Goal: Task Accomplishment & Management: Use online tool/utility

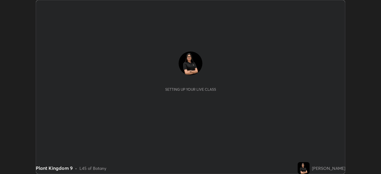
scroll to position [174, 381]
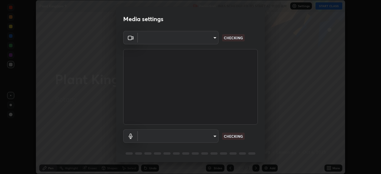
click at [181, 43] on body "Erase all Plant Kingdom 9 Recording WAS SCHEDULED TO START AT 11:00 AM Settings…" at bounding box center [190, 87] width 381 height 174
type input "67417adfccfa8b42c30ef4407fe4a6c493a28e79373338af571501226f50bce5"
type input "default"
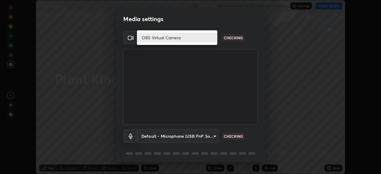
click at [156, 38] on li "OBS Virtual Camera" at bounding box center [177, 38] width 80 height 10
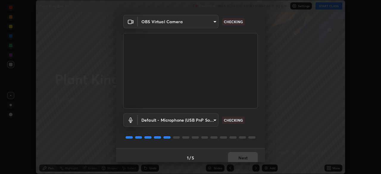
scroll to position [21, 0]
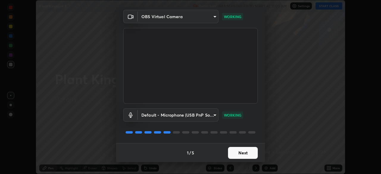
click at [239, 153] on button "Next" at bounding box center [243, 153] width 30 height 12
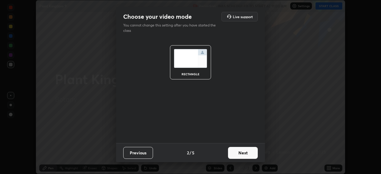
scroll to position [0, 0]
click at [240, 154] on button "Next" at bounding box center [243, 153] width 30 height 12
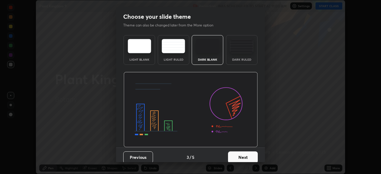
click at [243, 154] on button "Next" at bounding box center [243, 158] width 30 height 12
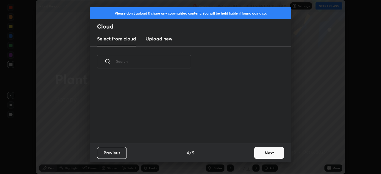
click at [181, 60] on input "text" at bounding box center [153, 61] width 75 height 25
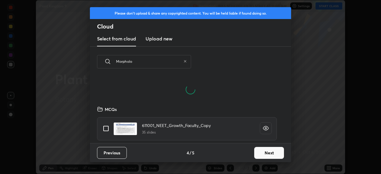
scroll to position [2, 3]
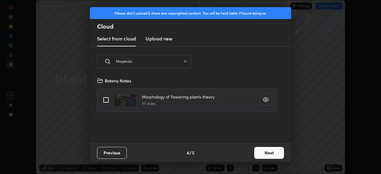
type input "Morpholo"
click at [105, 99] on input "grid" at bounding box center [106, 100] width 13 height 13
checkbox input "true"
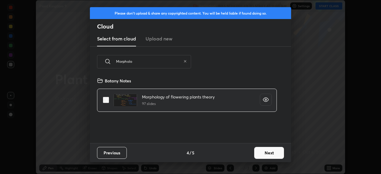
click at [268, 153] on button "Next" at bounding box center [269, 153] width 30 height 12
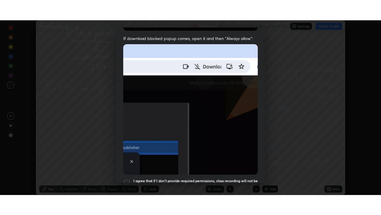
scroll to position [143, 0]
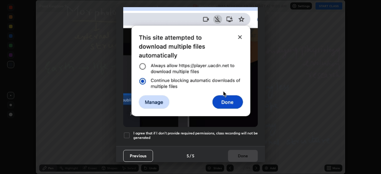
click at [124, 132] on div at bounding box center [126, 135] width 7 height 7
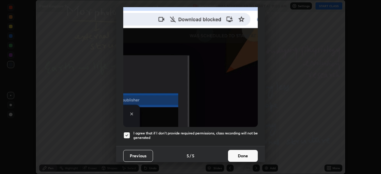
click at [242, 151] on button "Done" at bounding box center [243, 156] width 30 height 12
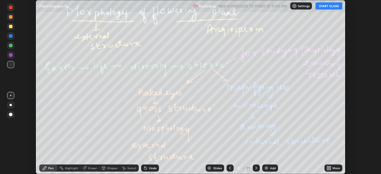
click at [327, 6] on button "START CLASS" at bounding box center [329, 5] width 27 height 7
click at [230, 165] on div at bounding box center [230, 168] width 7 height 7
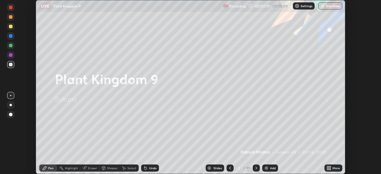
click at [338, 166] on div "More" at bounding box center [334, 168] width 18 height 7
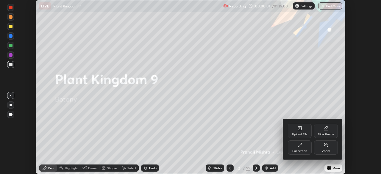
click at [305, 149] on div "Full screen" at bounding box center [300, 148] width 24 height 14
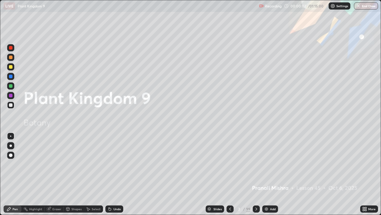
scroll to position [215, 381]
click at [257, 174] on icon at bounding box center [256, 208] width 5 height 5
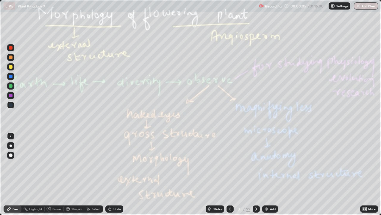
click at [11, 155] on div at bounding box center [11, 155] width 4 height 4
click at [255, 174] on icon at bounding box center [256, 208] width 5 height 5
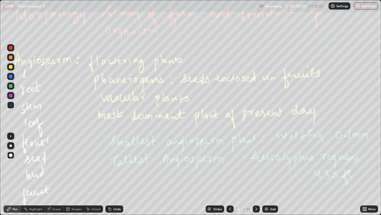
click at [10, 85] on div at bounding box center [11, 86] width 4 height 4
click at [258, 174] on icon at bounding box center [256, 208] width 5 height 5
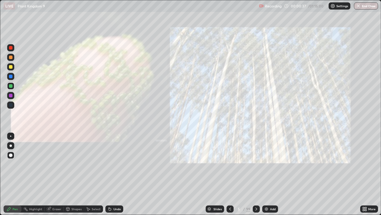
click at [256, 174] on icon at bounding box center [256, 208] width 5 height 5
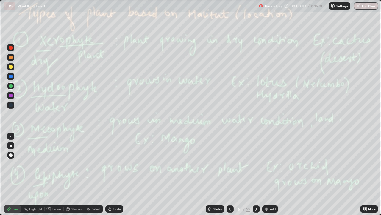
click at [255, 174] on div at bounding box center [256, 208] width 7 height 7
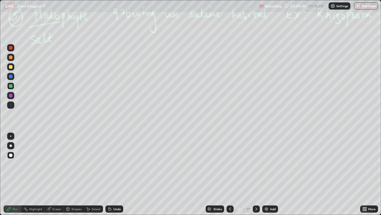
click at [257, 174] on icon at bounding box center [256, 208] width 5 height 5
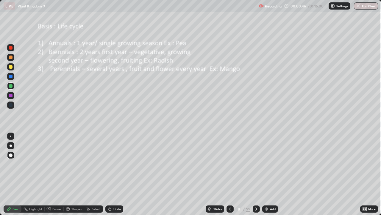
click at [256, 174] on icon at bounding box center [256, 208] width 5 height 5
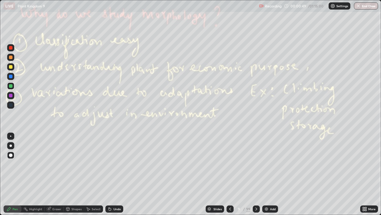
click at [256, 174] on icon at bounding box center [256, 208] width 5 height 5
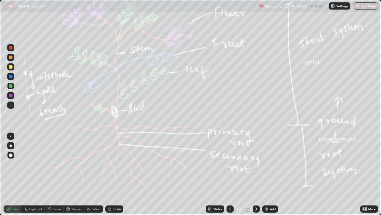
click at [255, 174] on icon at bounding box center [256, 208] width 5 height 5
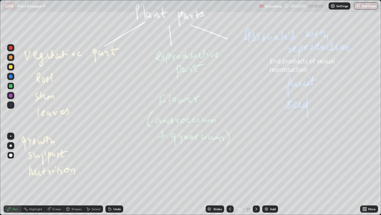
click at [255, 174] on icon at bounding box center [256, 208] width 5 height 5
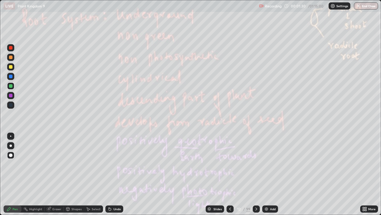
click at [257, 174] on icon at bounding box center [256, 208] width 5 height 5
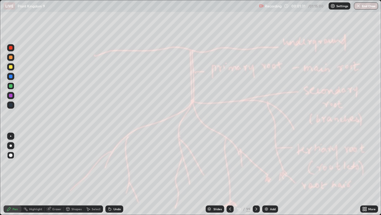
click at [257, 174] on icon at bounding box center [256, 208] width 5 height 5
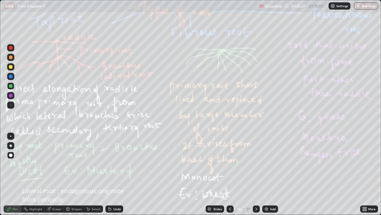
click at [256, 174] on icon at bounding box center [256, 208] width 5 height 5
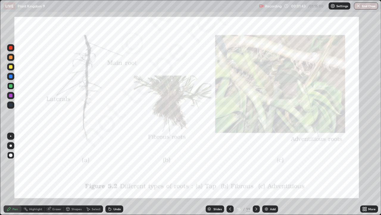
click at [255, 174] on div at bounding box center [256, 208] width 7 height 7
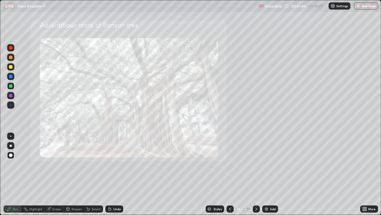
click at [256, 174] on icon at bounding box center [256, 208] width 5 height 5
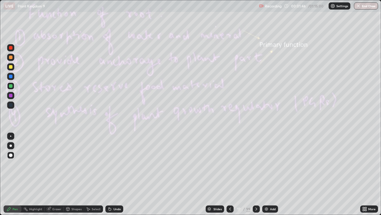
click at [256, 174] on icon at bounding box center [256, 208] width 5 height 5
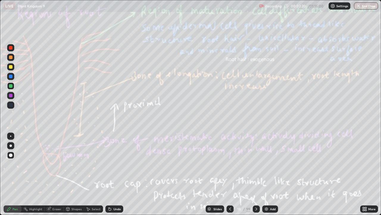
click at [257, 174] on icon at bounding box center [256, 208] width 5 height 5
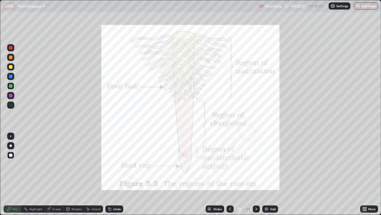
click at [256, 174] on div at bounding box center [256, 208] width 7 height 7
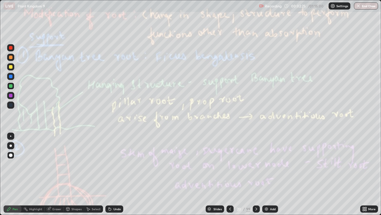
click at [256, 174] on icon at bounding box center [256, 208] width 5 height 5
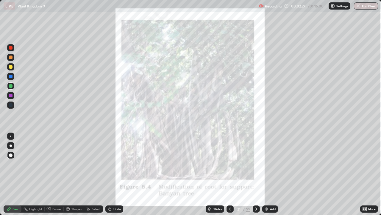
click at [255, 174] on icon at bounding box center [256, 208] width 5 height 5
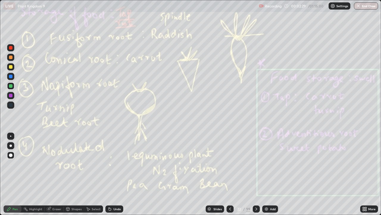
click at [256, 174] on icon at bounding box center [256, 208] width 5 height 5
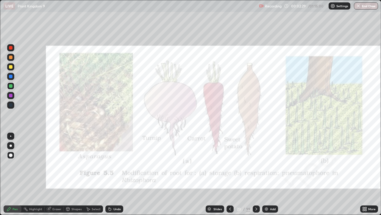
click at [256, 174] on icon at bounding box center [256, 208] width 5 height 5
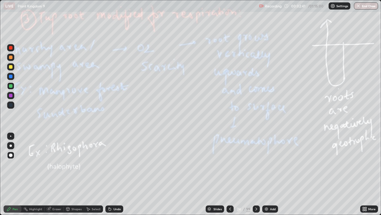
click at [255, 174] on icon at bounding box center [256, 208] width 5 height 5
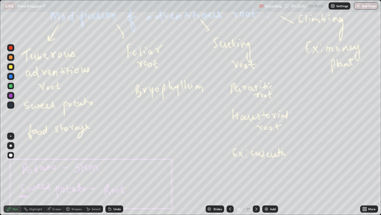
click at [256, 174] on icon at bounding box center [256, 208] width 5 height 5
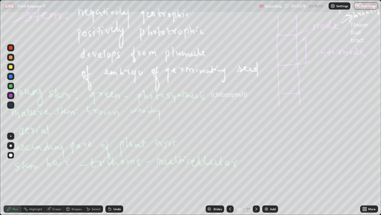
click at [254, 174] on div at bounding box center [256, 209] width 7 height 12
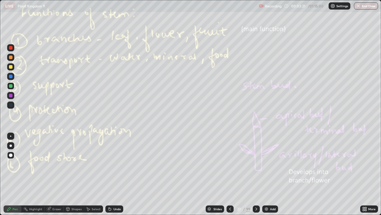
click at [256, 174] on icon at bounding box center [256, 208] width 5 height 5
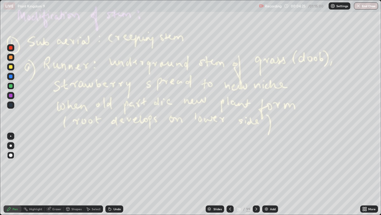
click at [257, 174] on icon at bounding box center [256, 208] width 5 height 5
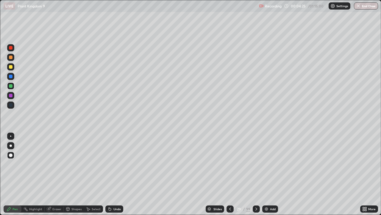
click at [256, 174] on icon at bounding box center [256, 208] width 5 height 5
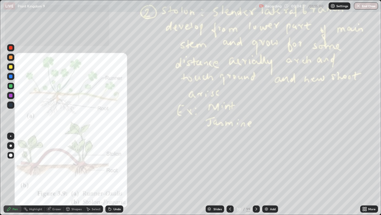
click at [256, 174] on icon at bounding box center [256, 208] width 5 height 5
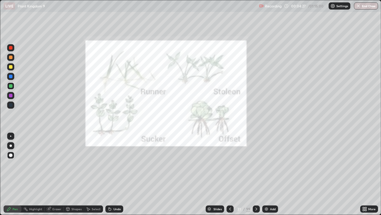
click at [256, 174] on icon at bounding box center [257, 208] width 2 height 3
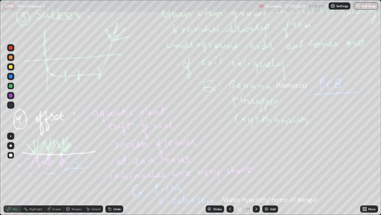
click at [256, 174] on icon at bounding box center [256, 208] width 5 height 5
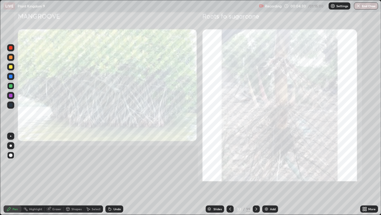
click at [256, 174] on icon at bounding box center [256, 208] width 5 height 5
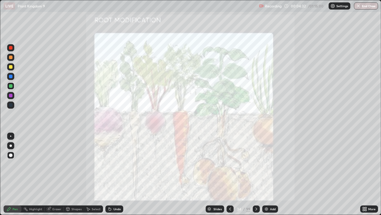
click at [256, 174] on icon at bounding box center [256, 208] width 5 height 5
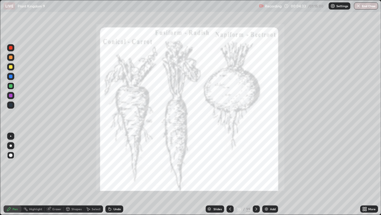
click at [255, 174] on icon at bounding box center [256, 208] width 5 height 5
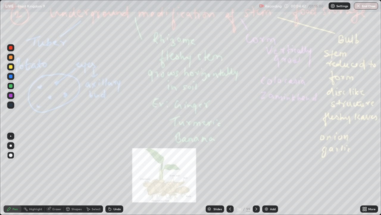
click at [256, 174] on icon at bounding box center [256, 208] width 5 height 5
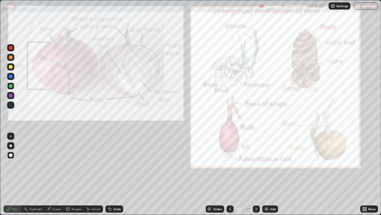
click at [257, 174] on icon at bounding box center [256, 208] width 5 height 5
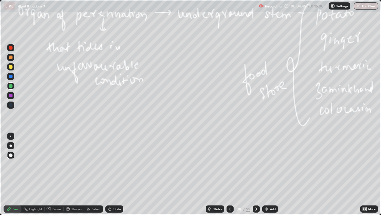
click at [256, 174] on icon at bounding box center [256, 208] width 5 height 5
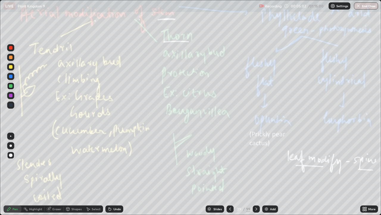
click at [256, 174] on icon at bounding box center [257, 208] width 2 height 3
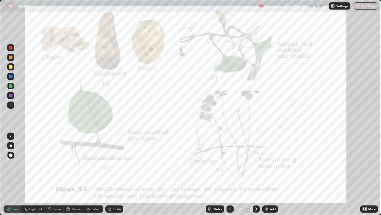
click at [230, 174] on icon at bounding box center [230, 208] width 5 height 5
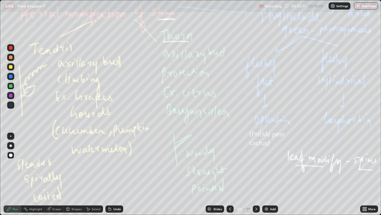
click at [231, 174] on div at bounding box center [230, 208] width 7 height 7
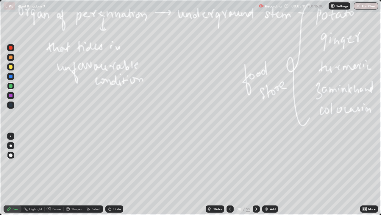
click at [231, 174] on icon at bounding box center [230, 208] width 5 height 5
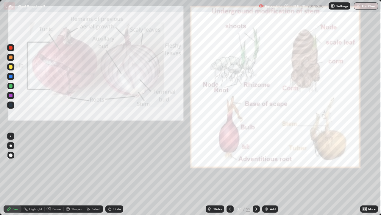
click at [231, 174] on icon at bounding box center [230, 208] width 5 height 5
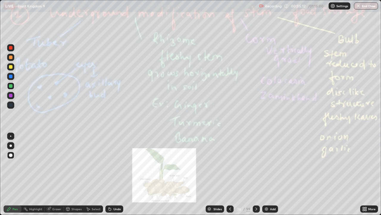
click at [230, 174] on icon at bounding box center [230, 208] width 5 height 5
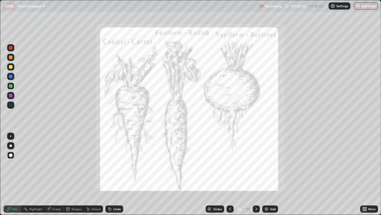
click at [230, 174] on icon at bounding box center [230, 208] width 5 height 5
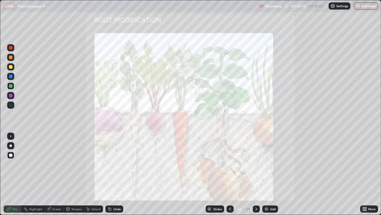
click at [230, 174] on icon at bounding box center [230, 208] width 5 height 5
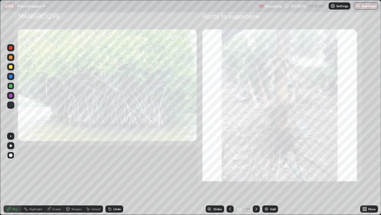
click at [230, 174] on icon at bounding box center [230, 208] width 2 height 3
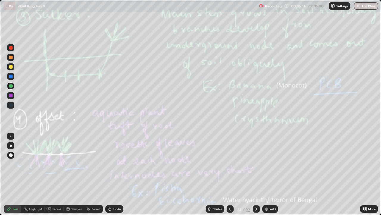
click at [230, 174] on icon at bounding box center [230, 208] width 5 height 5
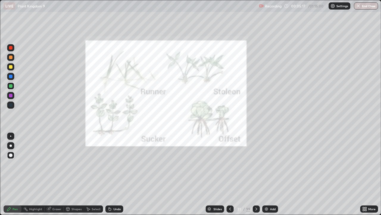
click at [232, 174] on div at bounding box center [230, 208] width 7 height 7
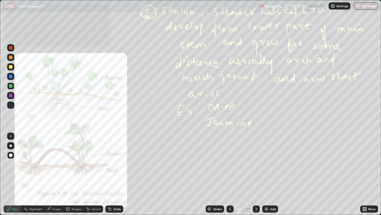
click at [231, 174] on div at bounding box center [230, 208] width 7 height 7
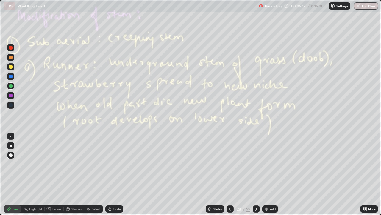
click at [231, 174] on div at bounding box center [230, 208] width 7 height 7
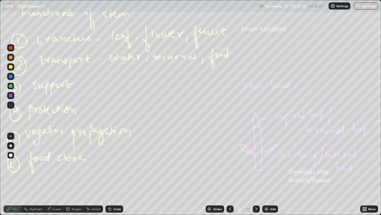
click at [231, 174] on div at bounding box center [230, 208] width 7 height 7
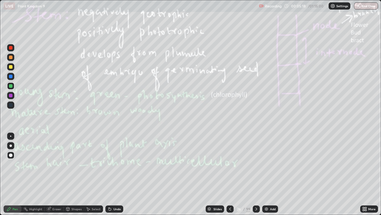
click at [231, 174] on div at bounding box center [230, 209] width 7 height 12
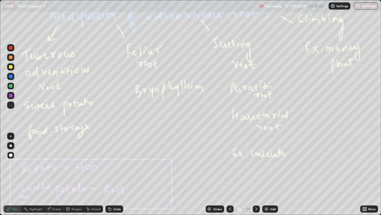
click at [231, 174] on div at bounding box center [230, 209] width 7 height 12
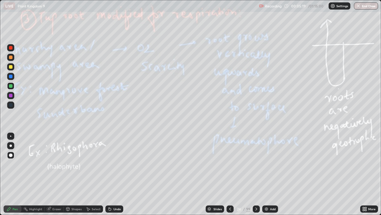
click at [231, 174] on div at bounding box center [230, 209] width 7 height 12
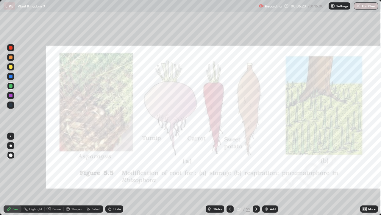
click at [231, 174] on div at bounding box center [230, 209] width 7 height 12
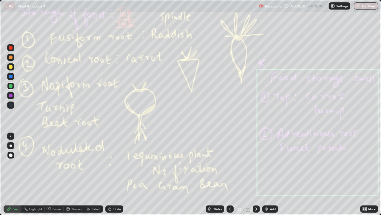
click at [255, 174] on icon at bounding box center [256, 208] width 5 height 5
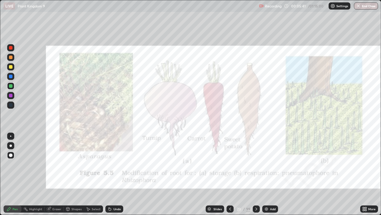
click at [256, 174] on icon at bounding box center [256, 208] width 5 height 5
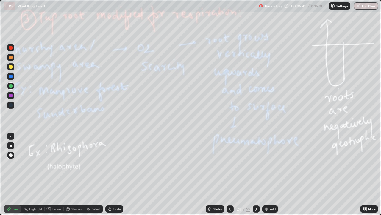
click at [256, 174] on icon at bounding box center [256, 208] width 5 height 5
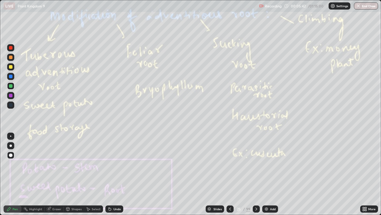
click at [256, 174] on icon at bounding box center [256, 208] width 5 height 5
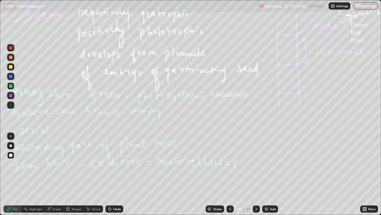
click at [257, 174] on icon at bounding box center [256, 208] width 5 height 5
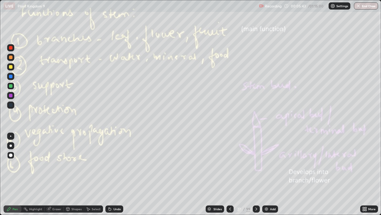
click at [256, 174] on icon at bounding box center [256, 208] width 5 height 5
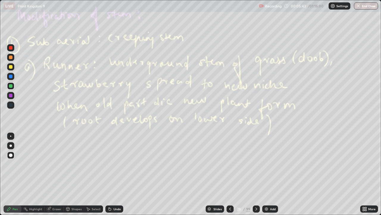
click at [256, 174] on icon at bounding box center [256, 208] width 5 height 5
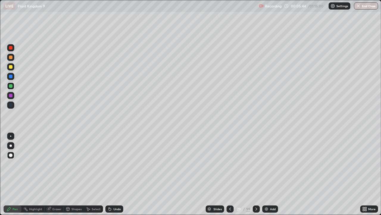
click at [256, 174] on icon at bounding box center [256, 208] width 5 height 5
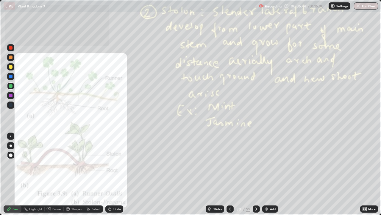
click at [255, 174] on icon at bounding box center [256, 208] width 5 height 5
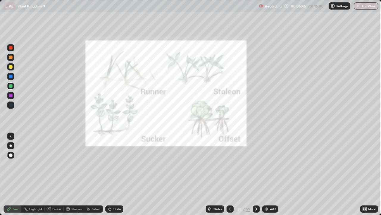
click at [256, 174] on icon at bounding box center [256, 208] width 5 height 5
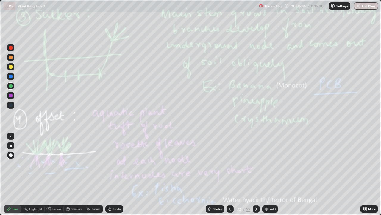
click at [256, 174] on icon at bounding box center [257, 208] width 2 height 3
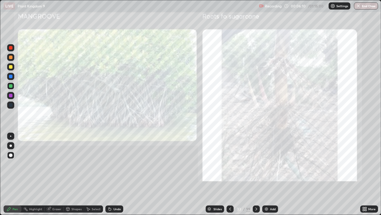
click at [256, 174] on icon at bounding box center [256, 208] width 5 height 5
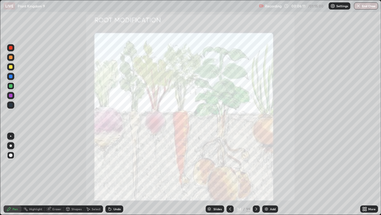
click at [256, 174] on icon at bounding box center [256, 208] width 5 height 5
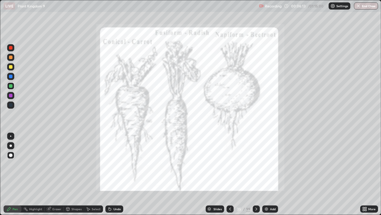
click at [228, 174] on div at bounding box center [230, 208] width 7 height 7
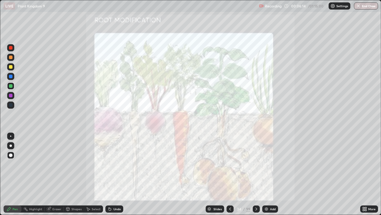
click at [254, 174] on icon at bounding box center [256, 208] width 5 height 5
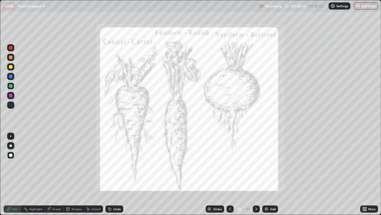
click at [253, 174] on div at bounding box center [256, 208] width 7 height 7
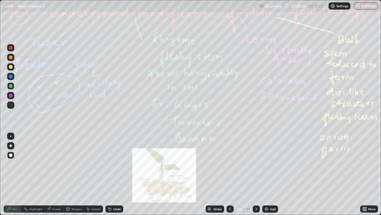
click at [230, 174] on icon at bounding box center [230, 208] width 5 height 5
click at [229, 174] on icon at bounding box center [230, 208] width 5 height 5
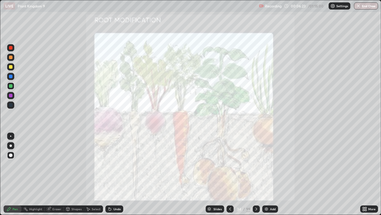
click at [256, 174] on icon at bounding box center [256, 208] width 5 height 5
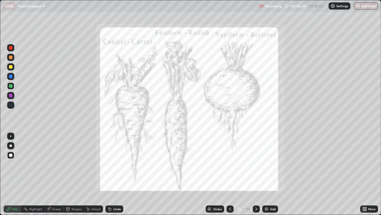
click at [255, 174] on icon at bounding box center [256, 208] width 5 height 5
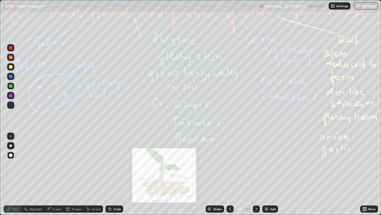
click at [256, 174] on icon at bounding box center [257, 208] width 2 height 3
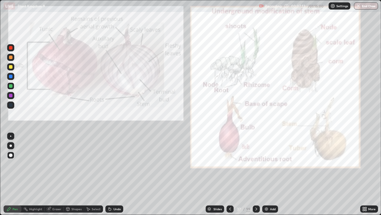
click at [256, 174] on icon at bounding box center [256, 208] width 5 height 5
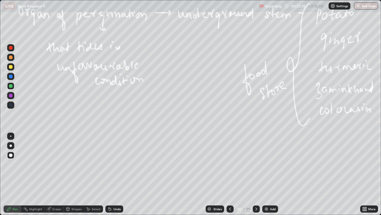
click at [256, 174] on icon at bounding box center [256, 208] width 5 height 5
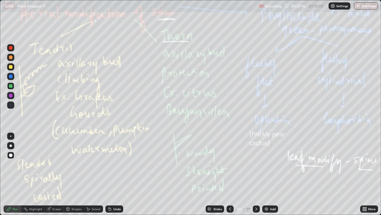
click at [256, 174] on icon at bounding box center [257, 208] width 2 height 3
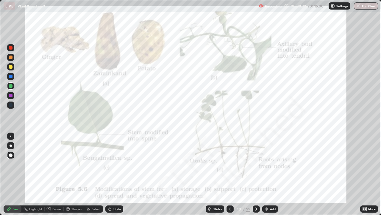
click at [257, 174] on div at bounding box center [256, 208] width 7 height 7
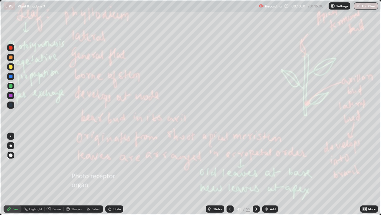
click at [271, 174] on div "Add" at bounding box center [270, 208] width 16 height 7
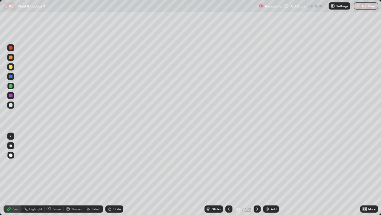
click at [228, 174] on icon at bounding box center [229, 208] width 5 height 5
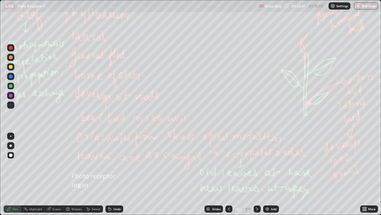
click at [257, 174] on icon at bounding box center [257, 208] width 5 height 5
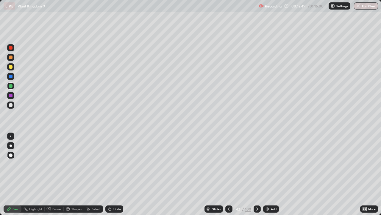
click at [229, 174] on icon at bounding box center [229, 208] width 5 height 5
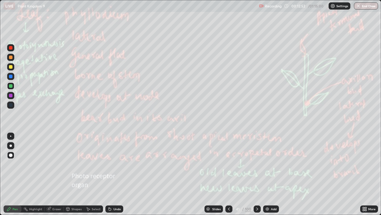
click at [257, 174] on icon at bounding box center [257, 208] width 5 height 5
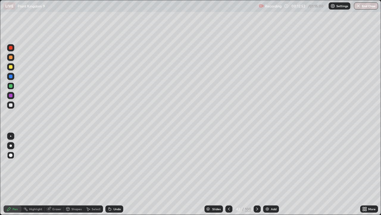
click at [257, 174] on icon at bounding box center [257, 208] width 5 height 5
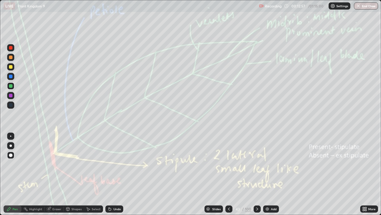
click at [230, 174] on icon at bounding box center [229, 208] width 5 height 5
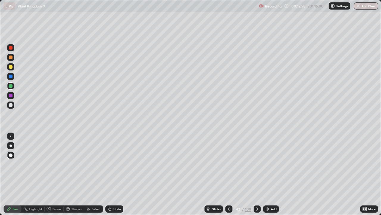
click at [278, 174] on div "Add" at bounding box center [271, 208] width 16 height 7
click at [11, 105] on div at bounding box center [11, 105] width 4 height 4
click at [10, 85] on div at bounding box center [11, 86] width 4 height 4
click at [256, 174] on icon at bounding box center [257, 208] width 5 height 5
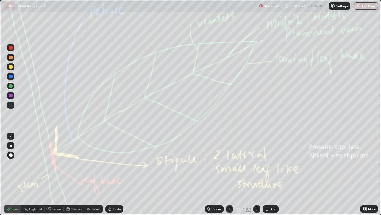
click at [256, 174] on icon at bounding box center [257, 208] width 5 height 5
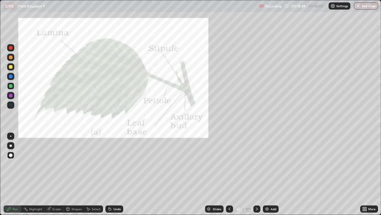
click at [255, 174] on div at bounding box center [257, 208] width 7 height 7
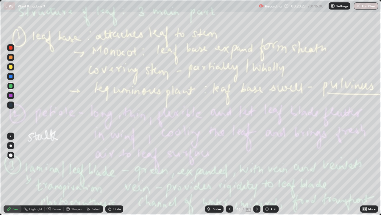
click at [256, 174] on icon at bounding box center [257, 208] width 5 height 5
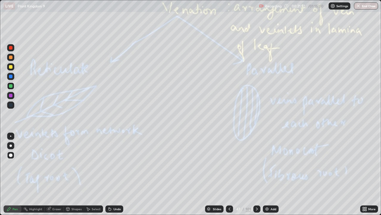
click at [229, 174] on icon at bounding box center [229, 208] width 5 height 5
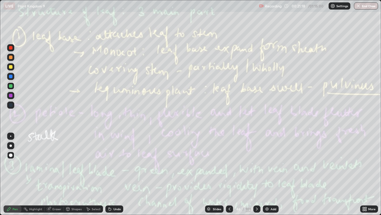
click at [275, 174] on div "Add" at bounding box center [271, 208] width 16 height 7
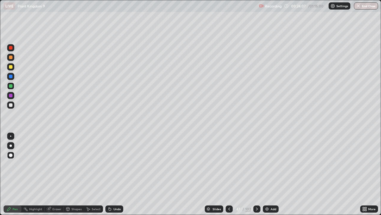
click at [254, 174] on div at bounding box center [257, 209] width 7 height 12
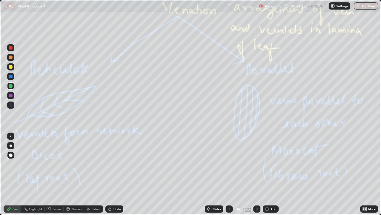
click at [256, 174] on icon at bounding box center [257, 208] width 5 height 5
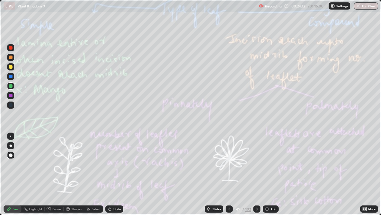
click at [256, 174] on div at bounding box center [257, 208] width 7 height 7
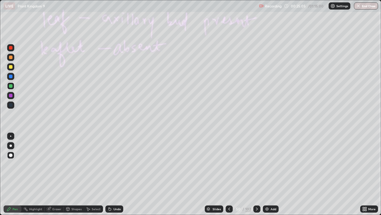
click at [257, 174] on icon at bounding box center [257, 208] width 2 height 3
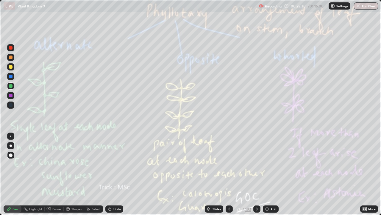
click at [229, 174] on icon at bounding box center [229, 208] width 5 height 5
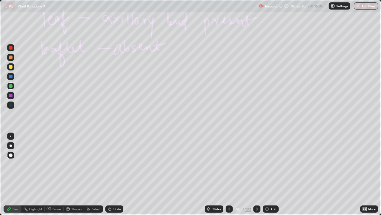
click at [229, 174] on icon at bounding box center [229, 208] width 5 height 5
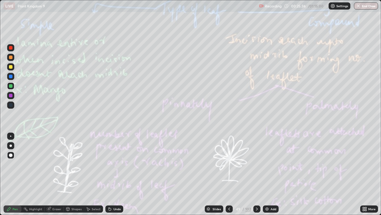
click at [230, 174] on icon at bounding box center [229, 208] width 5 height 5
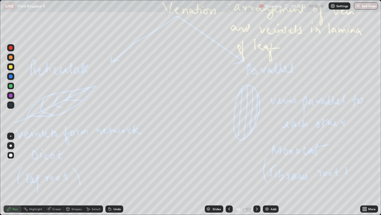
click at [274, 174] on div "Add" at bounding box center [271, 208] width 16 height 7
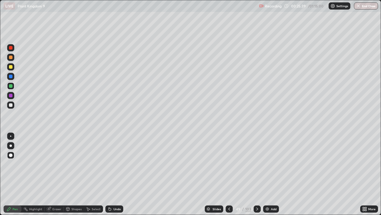
click at [9, 104] on div at bounding box center [11, 105] width 4 height 4
click at [7, 155] on div at bounding box center [10, 154] width 7 height 7
click at [257, 174] on icon at bounding box center [257, 208] width 5 height 5
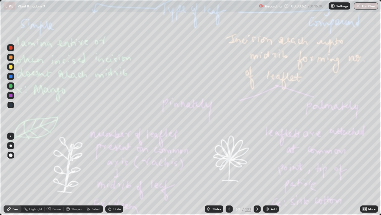
click at [256, 174] on icon at bounding box center [257, 208] width 5 height 5
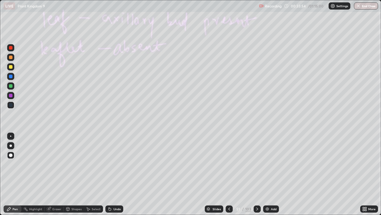
click at [229, 174] on div at bounding box center [229, 208] width 7 height 7
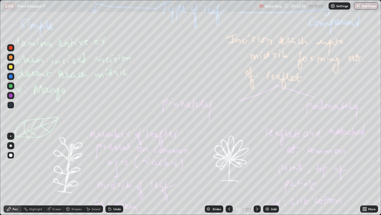
click at [257, 174] on icon at bounding box center [257, 208] width 5 height 5
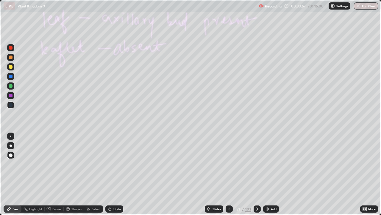
click at [256, 174] on icon at bounding box center [257, 208] width 5 height 5
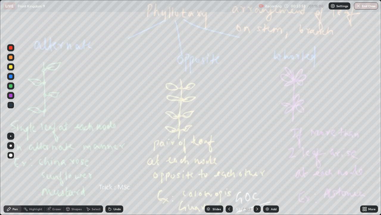
click at [232, 174] on div at bounding box center [229, 208] width 7 height 7
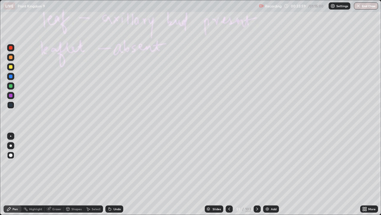
click at [257, 174] on icon at bounding box center [258, 208] width 2 height 3
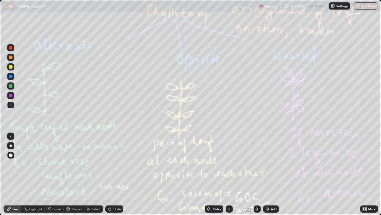
click at [229, 174] on icon at bounding box center [229, 208] width 5 height 5
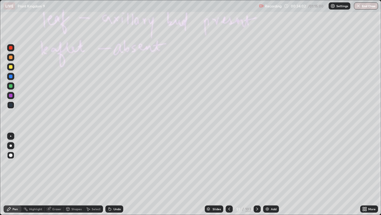
click at [278, 174] on div "Slides 51 / 103 Add" at bounding box center [241, 209] width 237 height 12
click at [276, 174] on div "Add" at bounding box center [271, 208] width 16 height 7
click at [12, 86] on div at bounding box center [11, 86] width 4 height 4
click at [9, 104] on div at bounding box center [11, 105] width 4 height 4
click at [229, 174] on icon at bounding box center [229, 208] width 5 height 5
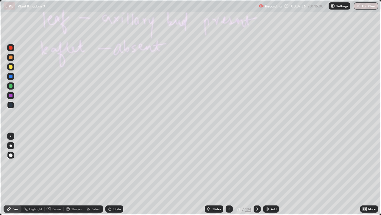
click at [257, 174] on icon at bounding box center [257, 208] width 5 height 5
click at [255, 174] on icon at bounding box center [257, 208] width 5 height 5
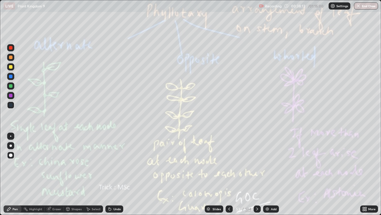
click at [229, 174] on icon at bounding box center [230, 208] width 2 height 3
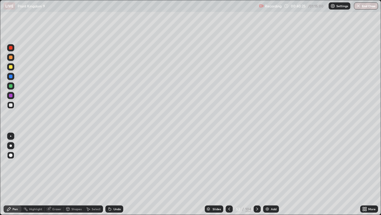
click at [230, 174] on icon at bounding box center [229, 208] width 5 height 5
click at [257, 174] on icon at bounding box center [257, 208] width 5 height 5
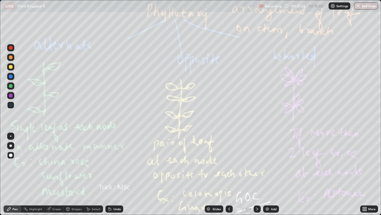
click at [257, 174] on icon at bounding box center [257, 208] width 5 height 5
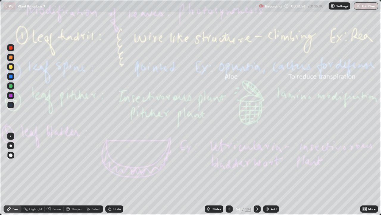
click at [259, 174] on div at bounding box center [257, 209] width 7 height 12
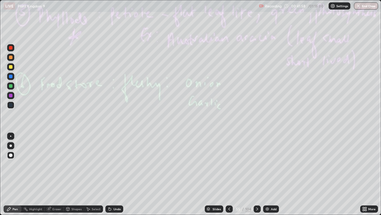
click at [229, 174] on icon at bounding box center [229, 208] width 5 height 5
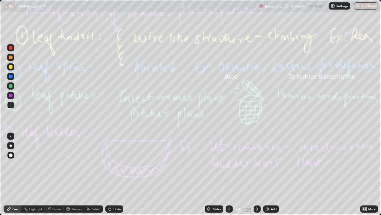
click at [257, 174] on icon at bounding box center [257, 208] width 5 height 5
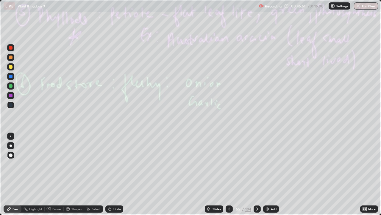
click at [11, 67] on div at bounding box center [11, 67] width 4 height 4
click at [246, 174] on div "104" at bounding box center [248, 208] width 6 height 5
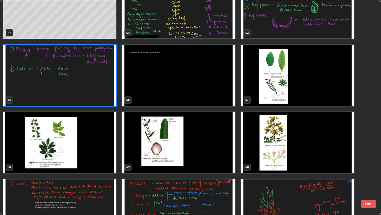
scroll to position [1137, 0]
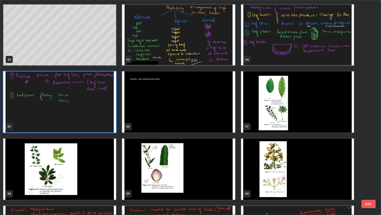
click at [110, 117] on img "grid" at bounding box center [59, 101] width 113 height 61
click at [108, 118] on img "grid" at bounding box center [59, 101] width 113 height 61
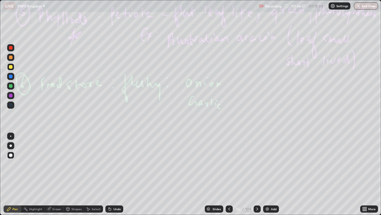
click at [107, 117] on img "grid" at bounding box center [59, 101] width 113 height 61
click at [228, 174] on icon at bounding box center [229, 208] width 5 height 5
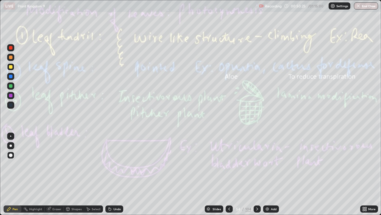
click at [54, 174] on div "Eraser" at bounding box center [56, 208] width 9 height 3
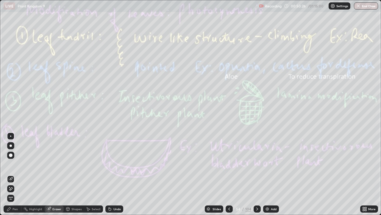
click at [11, 174] on span "Erase all" at bounding box center [10, 198] width 7 height 4
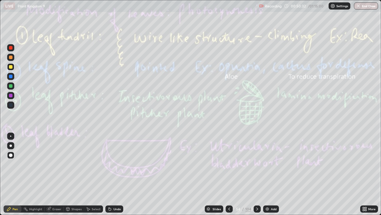
click at [257, 174] on div at bounding box center [257, 208] width 7 height 7
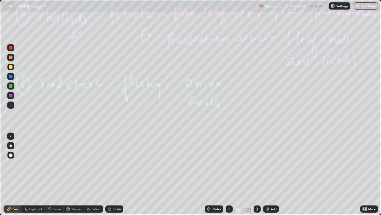
click at [274, 174] on div "Add" at bounding box center [271, 208] width 16 height 7
click at [53, 174] on div "Eraser" at bounding box center [54, 208] width 19 height 7
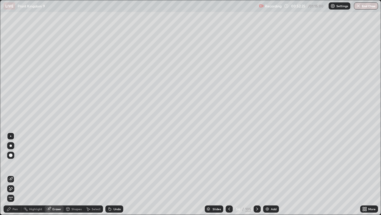
click at [11, 174] on span "Erase all" at bounding box center [10, 198] width 7 height 4
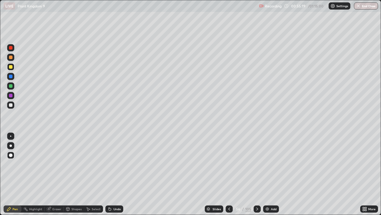
click at [258, 174] on div at bounding box center [257, 208] width 7 height 7
click at [257, 174] on div at bounding box center [257, 208] width 7 height 7
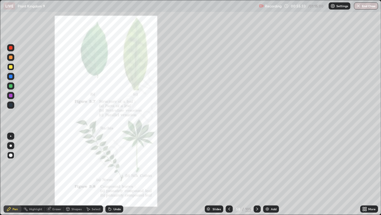
click at [257, 174] on icon at bounding box center [257, 208] width 5 height 5
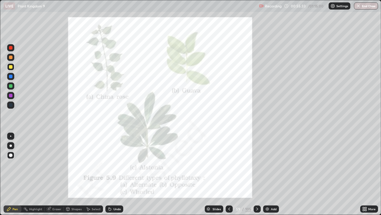
click at [257, 174] on icon at bounding box center [257, 208] width 5 height 5
click at [254, 174] on div at bounding box center [257, 208] width 7 height 7
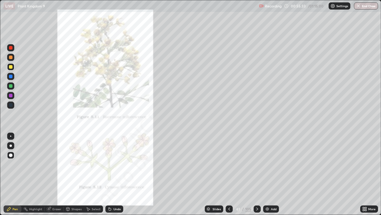
click at [254, 174] on div at bounding box center [257, 208] width 7 height 7
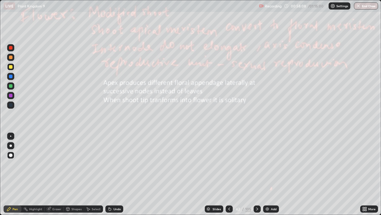
click at [257, 174] on div at bounding box center [257, 208] width 7 height 7
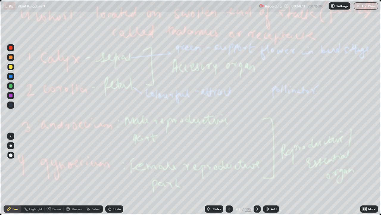
click at [257, 174] on icon at bounding box center [257, 208] width 5 height 5
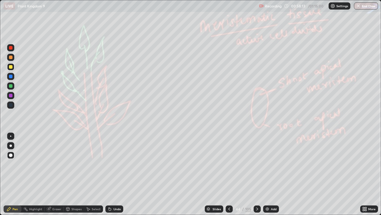
click at [257, 174] on div at bounding box center [257, 208] width 7 height 7
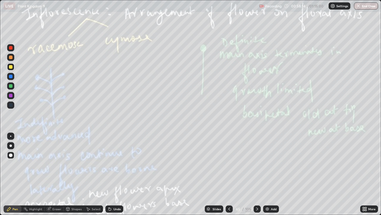
click at [257, 174] on icon at bounding box center [257, 208] width 5 height 5
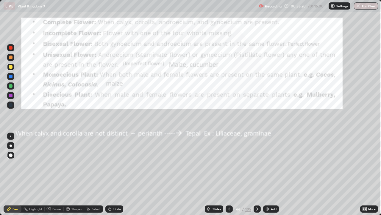
click at [231, 174] on div at bounding box center [229, 208] width 7 height 7
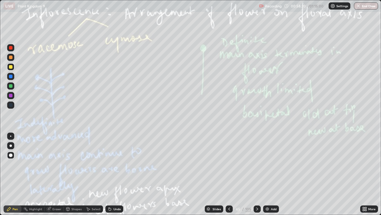
click at [231, 174] on div at bounding box center [229, 208] width 7 height 7
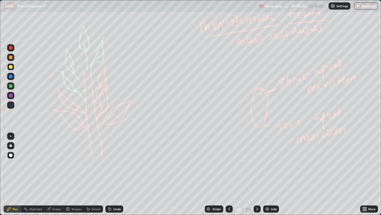
click at [229, 174] on icon at bounding box center [229, 208] width 5 height 5
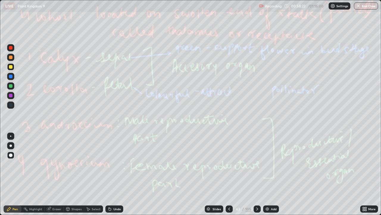
click at [230, 174] on div at bounding box center [229, 208] width 7 height 7
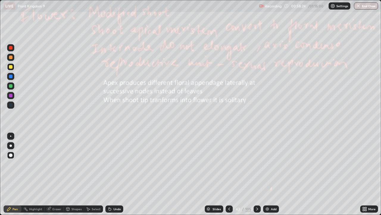
click at [272, 174] on div "Add" at bounding box center [271, 208] width 16 height 7
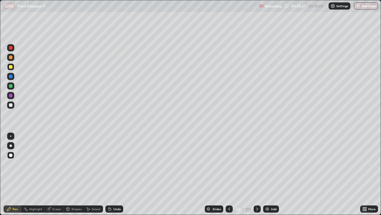
click at [13, 49] on div at bounding box center [10, 47] width 7 height 7
click at [246, 174] on div "106" at bounding box center [248, 208] width 6 height 5
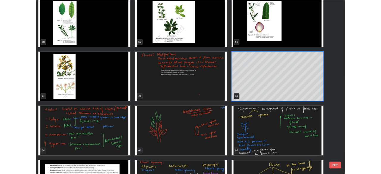
scroll to position [1278, 0]
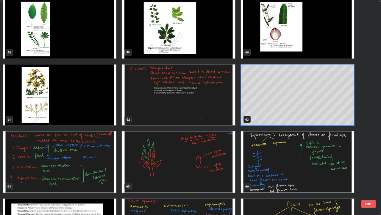
click at [225, 103] on img "grid" at bounding box center [178, 94] width 113 height 61
click at [227, 102] on img "grid" at bounding box center [178, 94] width 113 height 61
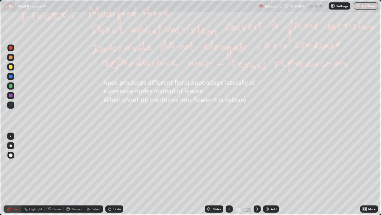
click at [228, 103] on img "grid" at bounding box center [178, 94] width 113 height 61
click at [277, 174] on div "Add" at bounding box center [271, 208] width 16 height 7
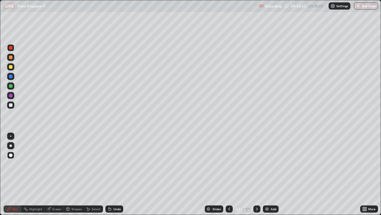
click at [11, 57] on div at bounding box center [11, 57] width 4 height 4
click at [11, 48] on div at bounding box center [11, 48] width 4 height 4
click at [11, 145] on div at bounding box center [11, 145] width 2 height 2
click at [120, 174] on div "Undo" at bounding box center [117, 208] width 7 height 3
click at [12, 86] on div at bounding box center [11, 86] width 4 height 4
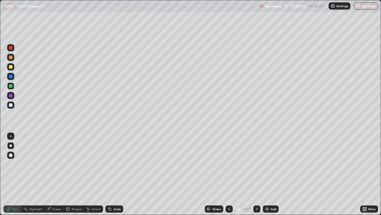
click at [369, 174] on div "More" at bounding box center [372, 208] width 7 height 3
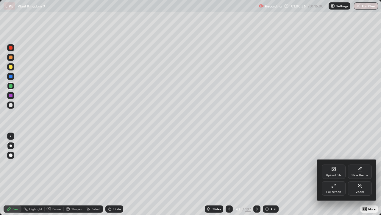
click at [340, 174] on div "Full screen" at bounding box center [334, 188] width 24 height 14
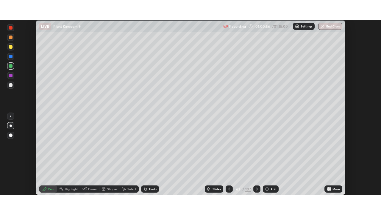
scroll to position [29619, 29412]
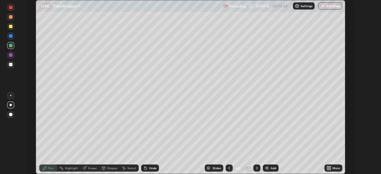
click at [11, 28] on div at bounding box center [11, 27] width 4 height 4
click at [148, 165] on div "Undo" at bounding box center [150, 168] width 18 height 7
click at [11, 56] on div at bounding box center [11, 55] width 4 height 4
click at [152, 168] on div "Undo" at bounding box center [152, 168] width 7 height 3
click at [153, 168] on div "Undo" at bounding box center [152, 168] width 7 height 3
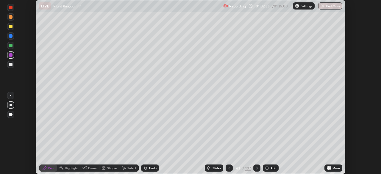
click at [144, 167] on icon at bounding box center [144, 167] width 1 height 1
click at [144, 166] on div "Undo" at bounding box center [150, 168] width 18 height 7
click at [144, 167] on icon at bounding box center [144, 167] width 1 height 1
click at [11, 27] on div at bounding box center [11, 27] width 4 height 4
click at [334, 168] on div "More" at bounding box center [336, 168] width 7 height 3
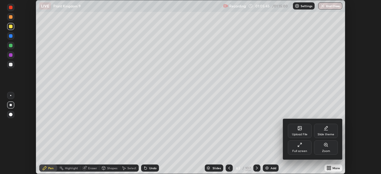
click at [305, 147] on div "Full screen" at bounding box center [300, 148] width 24 height 14
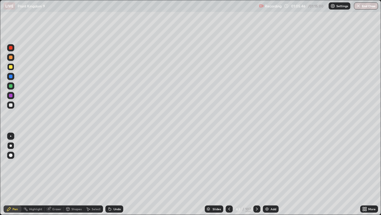
scroll to position [215, 381]
click at [247, 174] on div "107" at bounding box center [248, 208] width 6 height 5
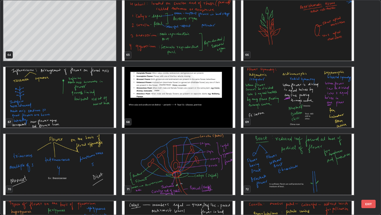
scroll to position [1409, 0]
click at [226, 118] on img "grid" at bounding box center [178, 97] width 113 height 61
click at [226, 119] on img "grid" at bounding box center [178, 97] width 113 height 61
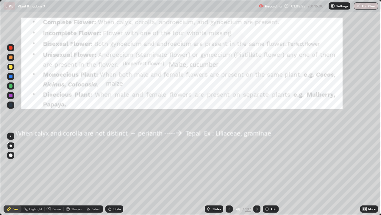
click at [226, 118] on img "grid" at bounding box center [178, 97] width 113 height 61
click at [9, 74] on div at bounding box center [10, 76] width 7 height 7
click at [247, 174] on div "107" at bounding box center [248, 208] width 6 height 5
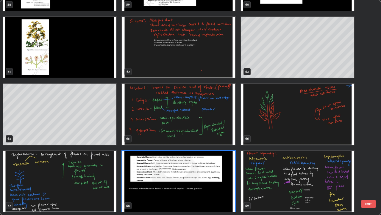
scroll to position [212, 378]
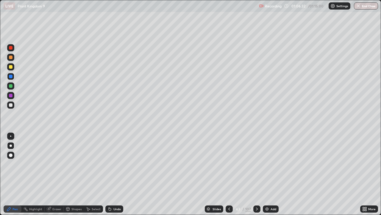
click at [248, 174] on div "107" at bounding box center [248, 208] width 6 height 5
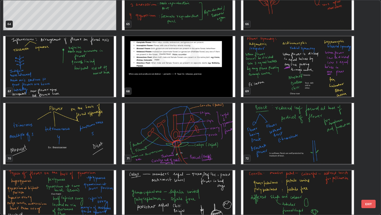
scroll to position [1445, 0]
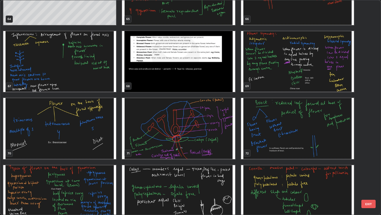
click at [338, 76] on img "grid" at bounding box center [297, 61] width 113 height 61
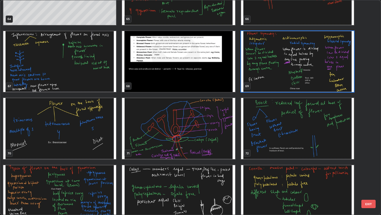
click at [338, 77] on img "grid" at bounding box center [297, 61] width 113 height 61
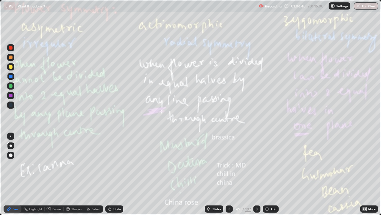
click at [338, 76] on img "grid" at bounding box center [297, 61] width 113 height 61
click at [247, 174] on div "107" at bounding box center [248, 208] width 6 height 5
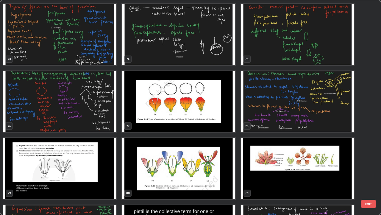
scroll to position [1649, 0]
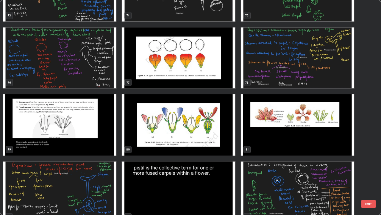
click at [371, 174] on button "EXIT" at bounding box center [369, 203] width 14 height 8
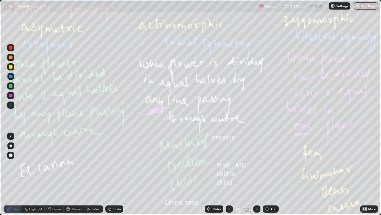
click at [248, 174] on div "107" at bounding box center [248, 208] width 6 height 5
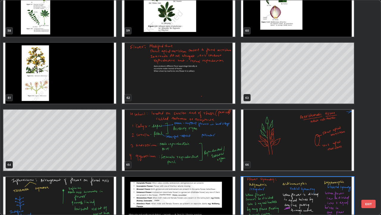
scroll to position [1275, 0]
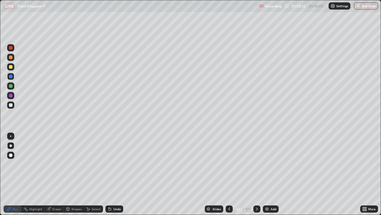
click at [229, 174] on icon at bounding box center [229, 208] width 5 height 5
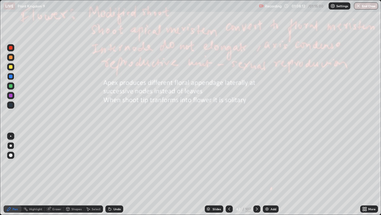
click at [229, 174] on icon at bounding box center [230, 208] width 2 height 3
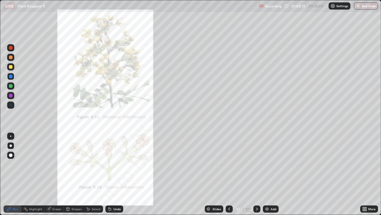
click at [256, 174] on icon at bounding box center [257, 208] width 5 height 5
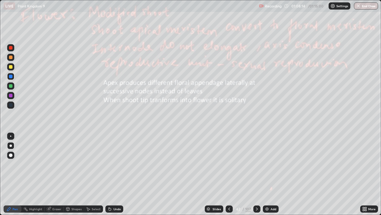
click at [256, 174] on icon at bounding box center [257, 208] width 5 height 5
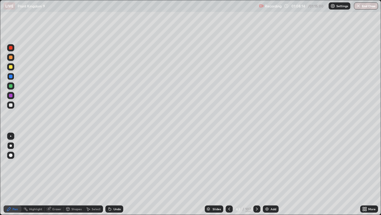
click at [256, 174] on icon at bounding box center [257, 208] width 5 height 5
click at [257, 174] on icon at bounding box center [257, 208] width 5 height 5
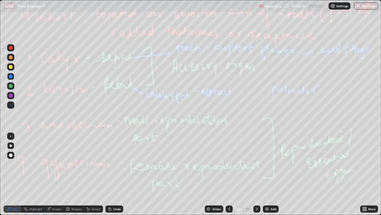
click at [256, 174] on icon at bounding box center [257, 208] width 5 height 5
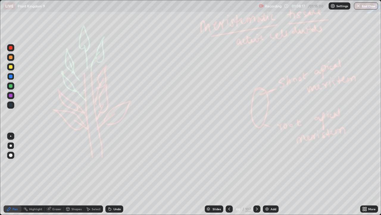
click at [257, 174] on icon at bounding box center [257, 208] width 5 height 5
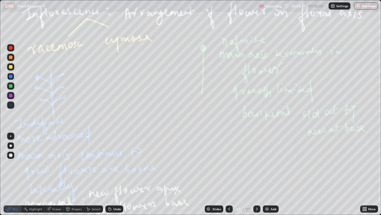
click at [257, 174] on icon at bounding box center [257, 208] width 2 height 3
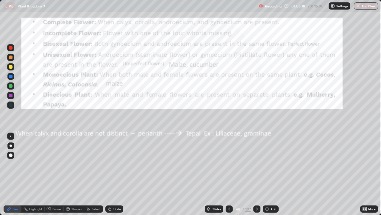
click at [257, 174] on icon at bounding box center [257, 208] width 2 height 3
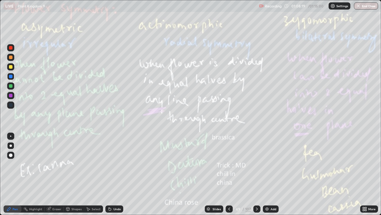
click at [230, 174] on icon at bounding box center [229, 208] width 5 height 5
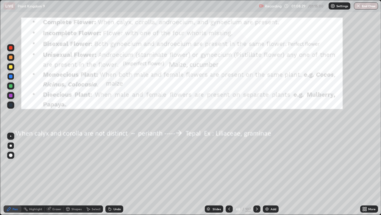
click at [256, 174] on icon at bounding box center [257, 208] width 2 height 3
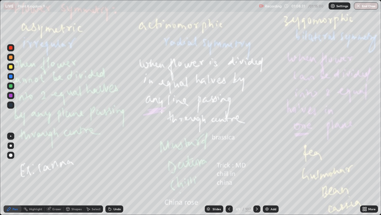
click at [230, 174] on icon at bounding box center [229, 208] width 5 height 5
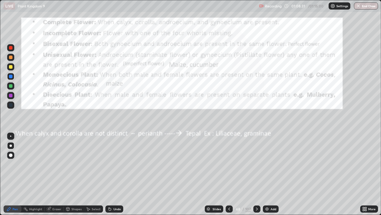
click at [229, 174] on icon at bounding box center [229, 208] width 5 height 5
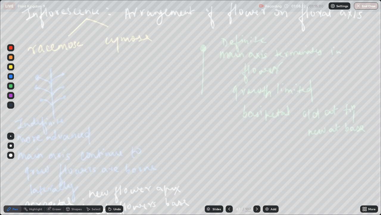
click at [230, 174] on icon at bounding box center [229, 208] width 5 height 5
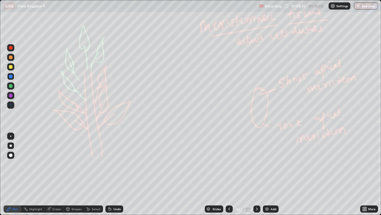
click at [230, 174] on icon at bounding box center [229, 208] width 5 height 5
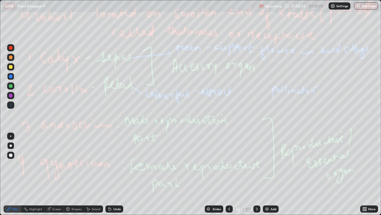
click at [230, 174] on icon at bounding box center [229, 208] width 5 height 5
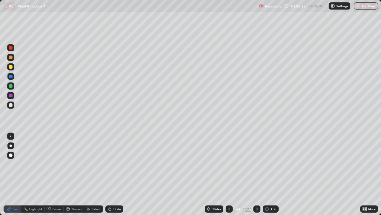
click at [229, 174] on icon at bounding box center [229, 208] width 5 height 5
click at [369, 6] on button "End Class" at bounding box center [367, 5] width 24 height 7
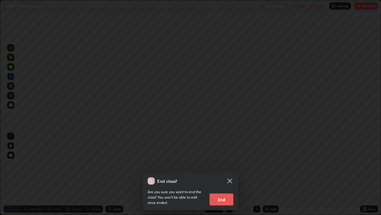
click at [221, 174] on button "End" at bounding box center [222, 199] width 24 height 12
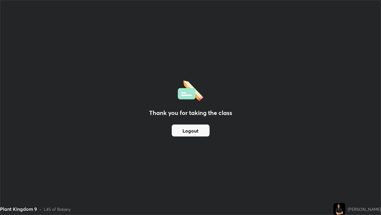
click at [195, 131] on button "Logout" at bounding box center [191, 130] width 38 height 12
click at [194, 131] on button "Logout" at bounding box center [191, 130] width 38 height 12
